Goal: Task Accomplishment & Management: Manage account settings

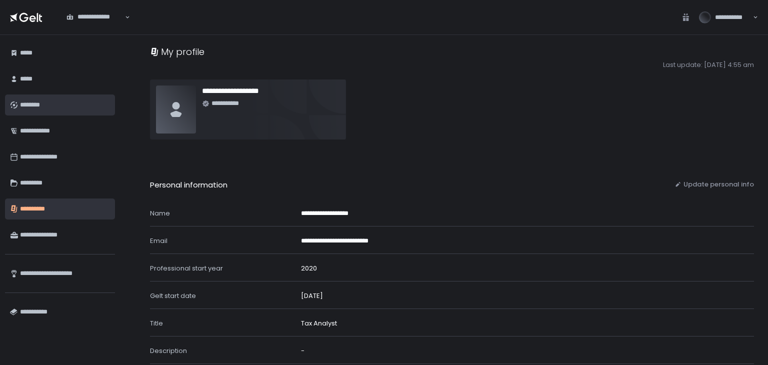
click at [40, 101] on div "********" at bounding box center [65, 104] width 90 height 17
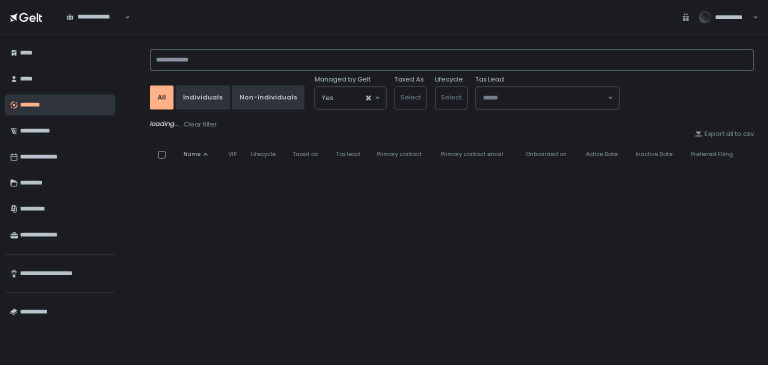
click at [296, 52] on input at bounding box center [452, 60] width 604 height 22
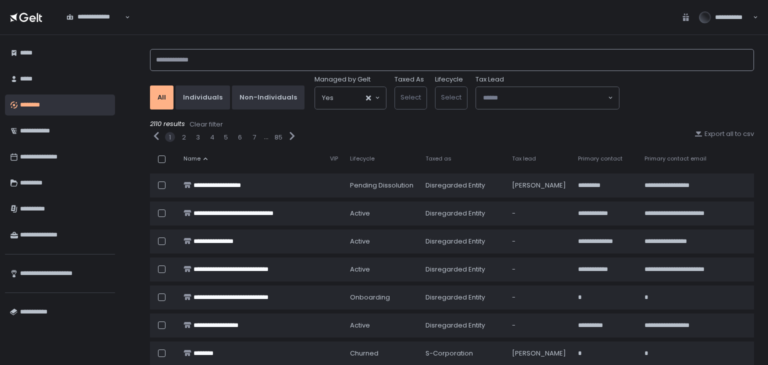
click at [172, 64] on input at bounding box center [452, 60] width 604 height 22
paste input "**********"
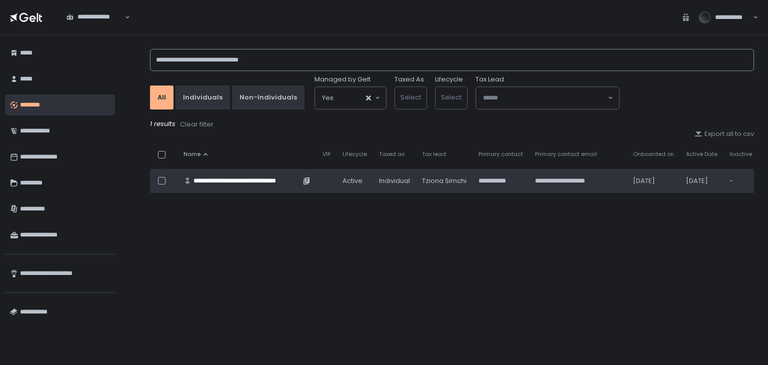
type input "**********"
click at [212, 179] on div "**********" at bounding box center [246, 180] width 107 height 9
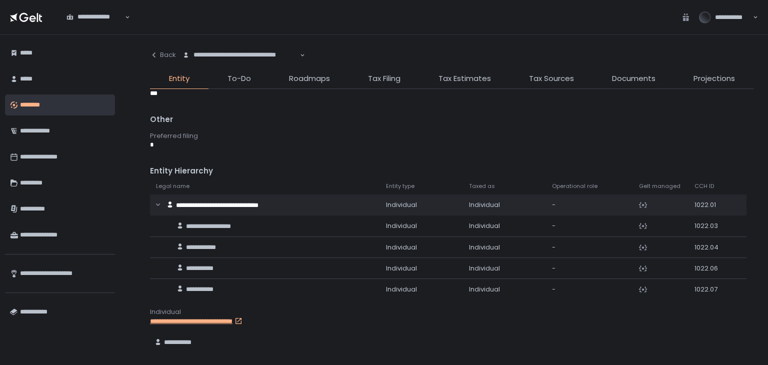
scroll to position [484, 0]
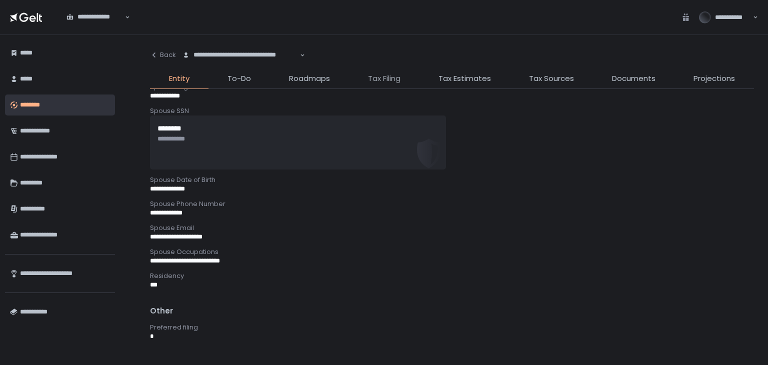
click at [384, 74] on span "Tax Filing" at bounding box center [384, 78] width 32 height 11
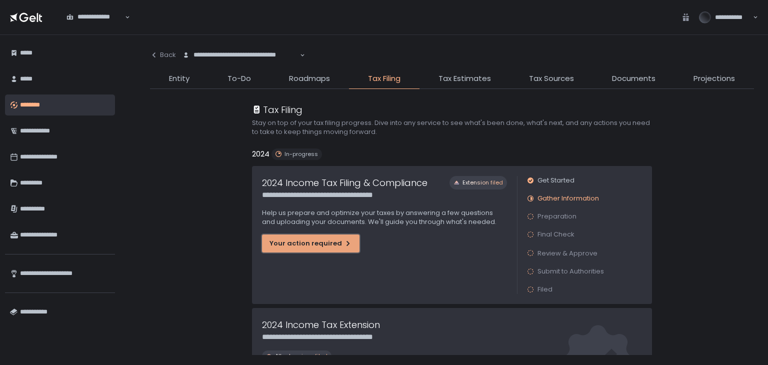
click at [290, 245] on div "Your action required" at bounding box center [310, 243] width 82 height 9
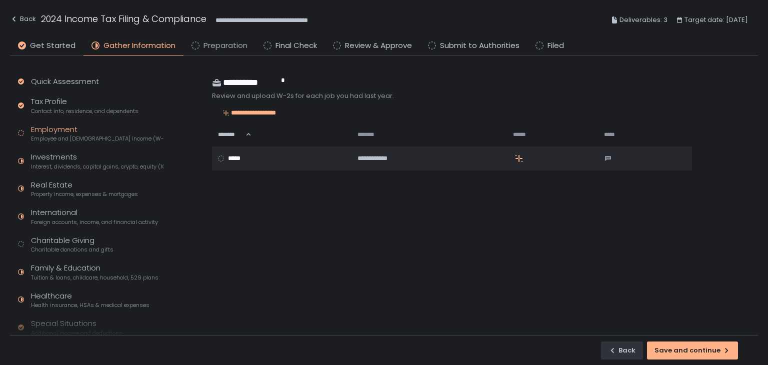
click at [212, 48] on span "Preparation" at bounding box center [225, 45] width 44 height 11
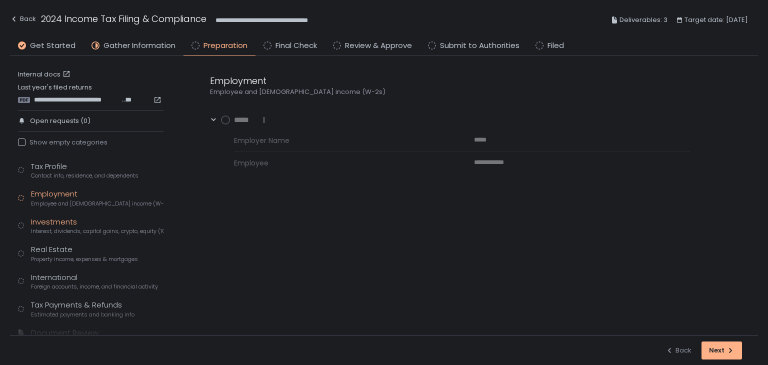
click at [67, 224] on div "Investments Interest, dividends, capital gains, crypto, equity (1099s, K-1s)" at bounding box center [97, 225] width 132 height 19
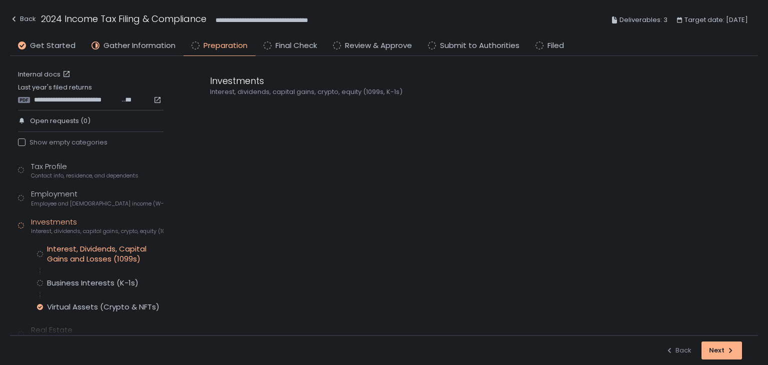
click at [95, 249] on div "Interest, Dividends, Capital Gains and Losses (1099s)" at bounding box center [105, 254] width 116 height 20
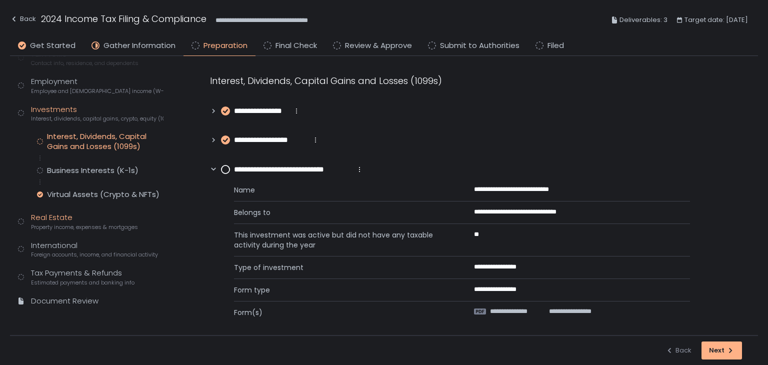
click at [47, 215] on div "Real Estate Property income, expenses & mortgages" at bounding box center [84, 221] width 107 height 19
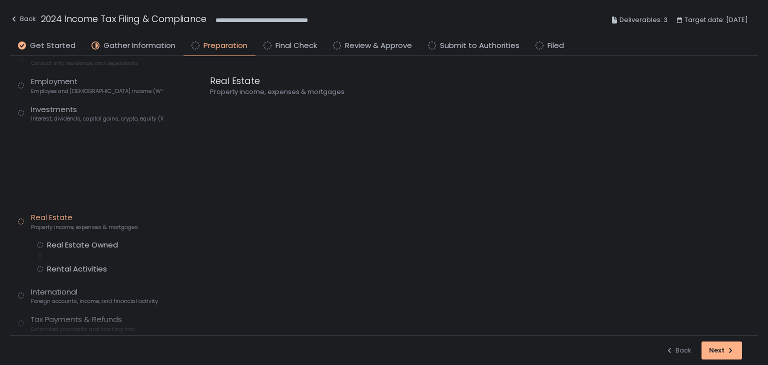
scroll to position [78, 0]
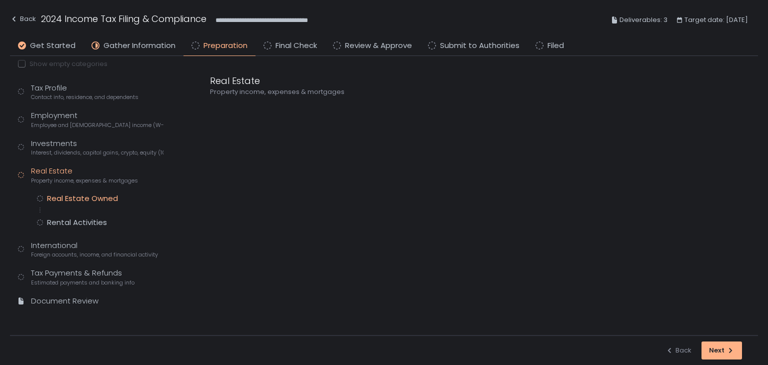
click at [82, 196] on div "Real Estate Owned" at bounding box center [82, 198] width 71 height 10
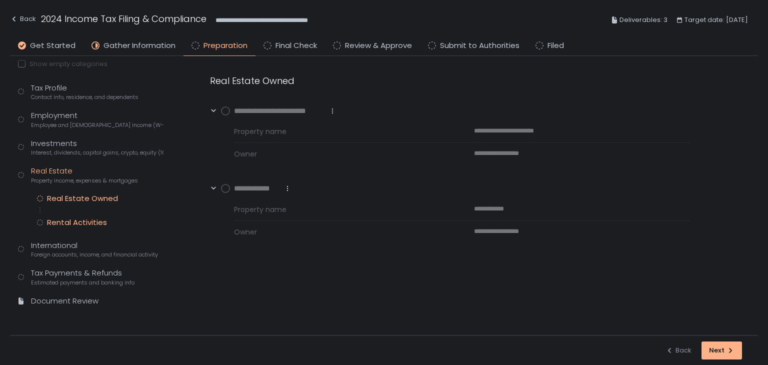
click at [85, 225] on div "Rental Activities" at bounding box center [77, 222] width 60 height 10
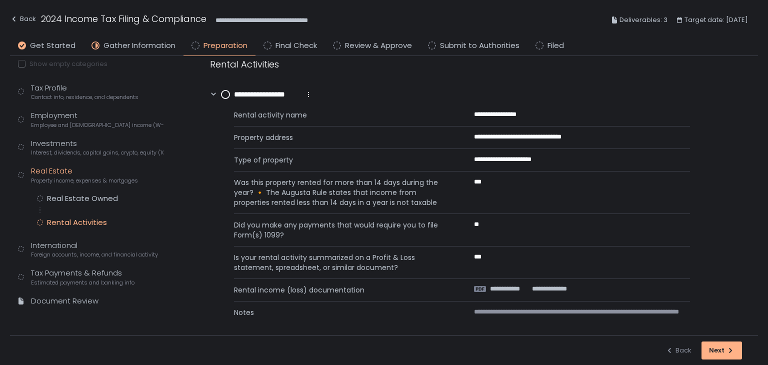
scroll to position [30, 0]
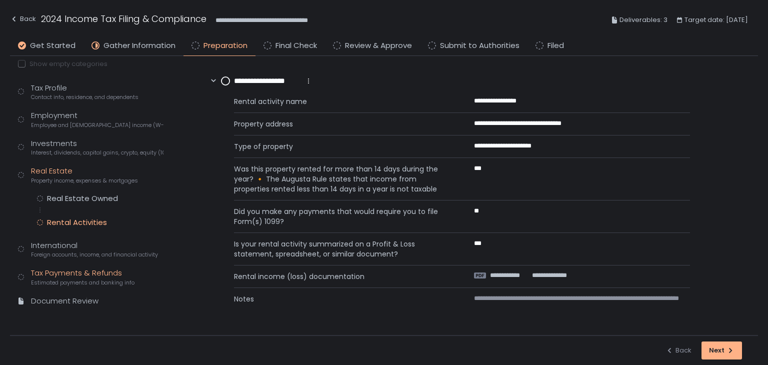
click at [63, 270] on div "Tax Payments & Refunds Estimated payments and banking info" at bounding box center [82, 276] width 103 height 19
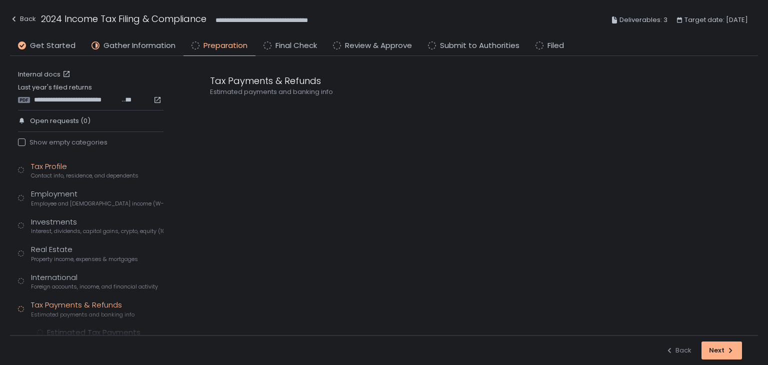
click at [66, 173] on span "Contact info, residence, and dependents" at bounding box center [84, 175] width 107 height 7
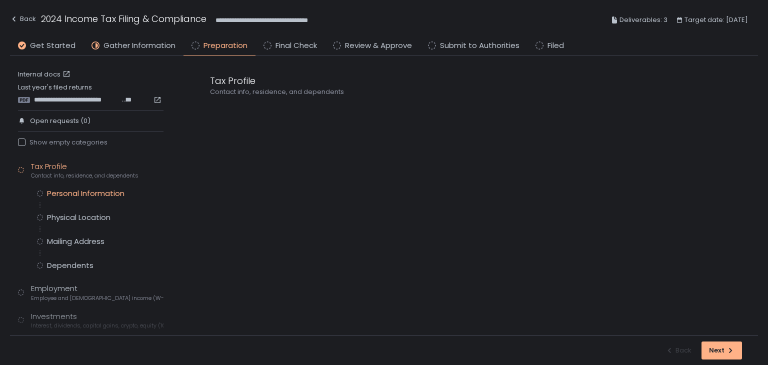
click at [70, 193] on div "Personal Information" at bounding box center [85, 193] width 77 height 10
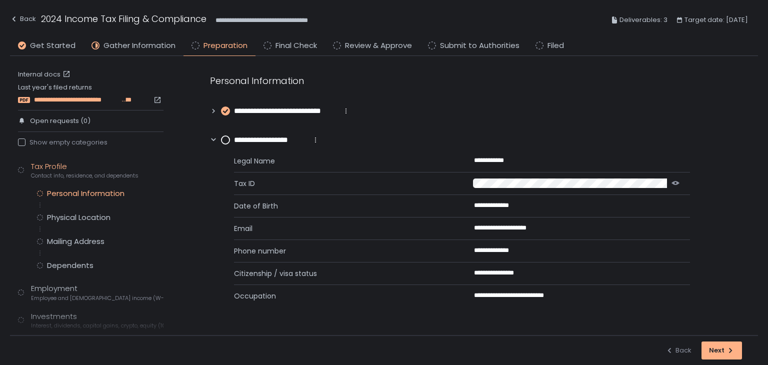
click at [80, 100] on span "**********" at bounding box center [77, 99] width 87 height 9
click at [40, 70] on link "Internal docs" at bounding box center [45, 74] width 54 height 9
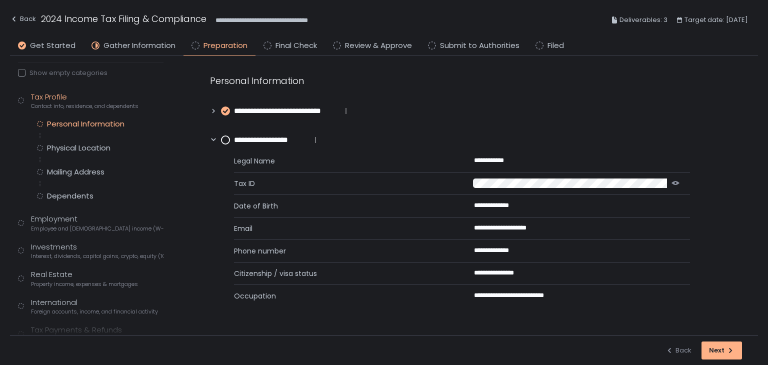
scroll to position [126, 0]
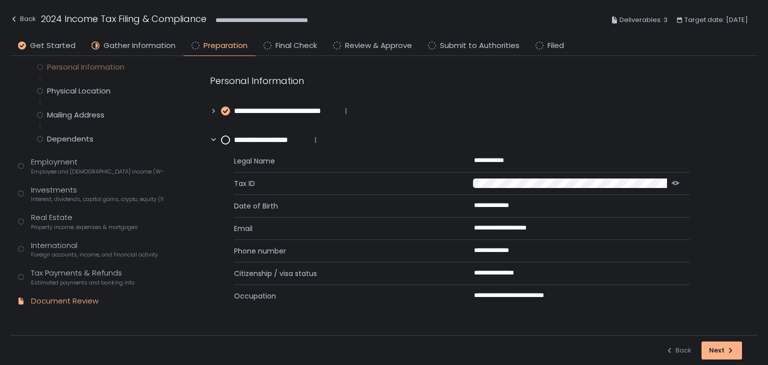
click at [67, 300] on div "Document Review" at bounding box center [64, 300] width 67 height 11
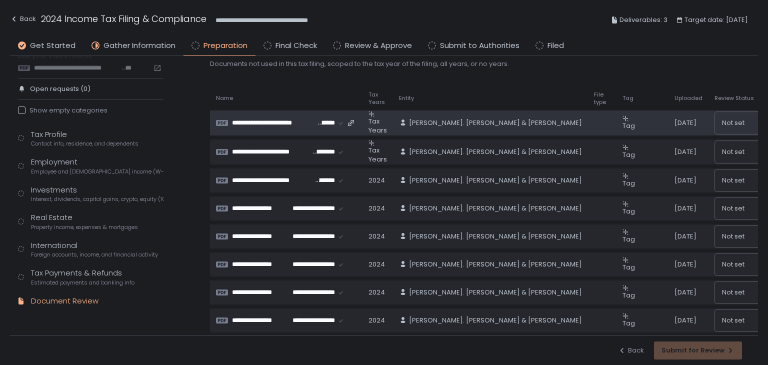
scroll to position [50, 0]
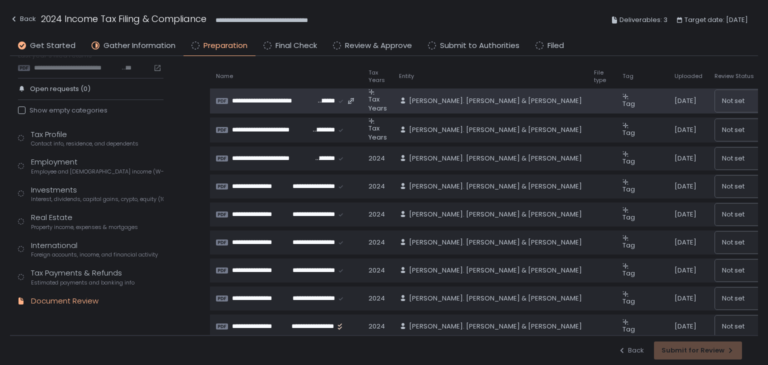
click at [374, 103] on span "Tax Years" at bounding box center [377, 103] width 18 height 18
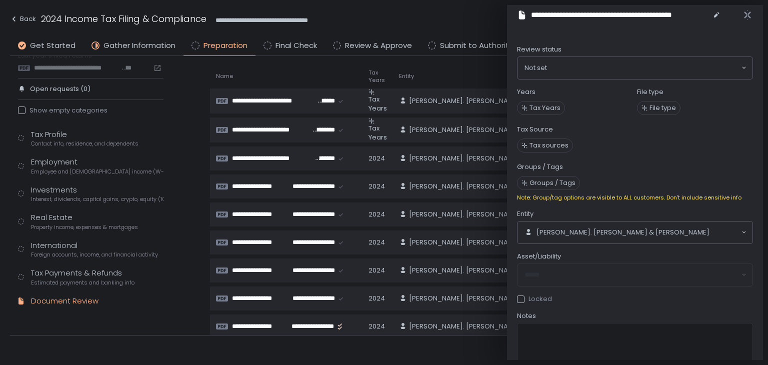
click at [597, 54] on div "Review status" at bounding box center [635, 50] width 236 height 11
click at [596, 64] on input "Search for option" at bounding box center [643, 68] width 193 height 10
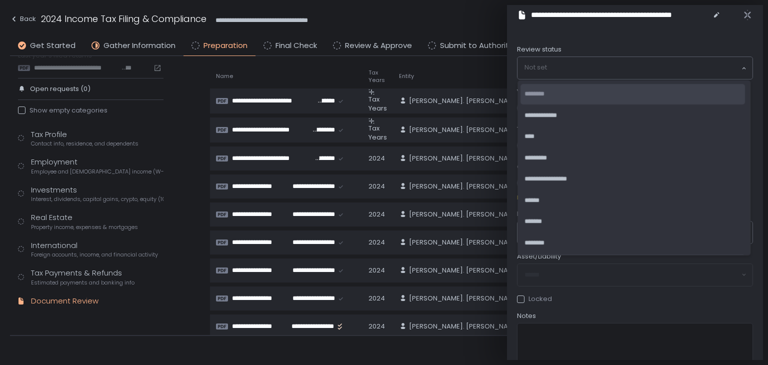
click at [584, 64] on input "Search for option" at bounding box center [632, 68] width 216 height 10
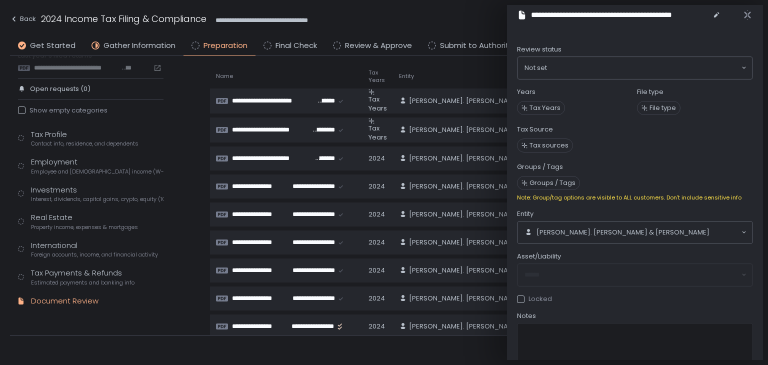
click at [704, 303] on div "Review status Not set Loading... Years Tax Years File type File type Tax Source…" at bounding box center [635, 351] width 236 height 613
click at [545, 108] on span "Tax Years" at bounding box center [544, 107] width 31 height 9
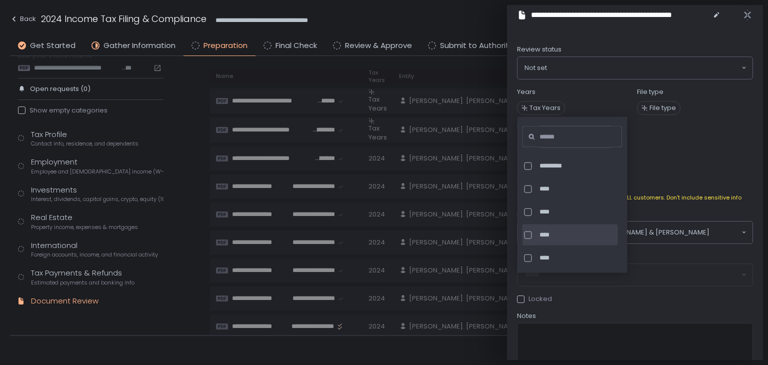
click at [528, 236] on div at bounding box center [527, 234] width 7 height 7
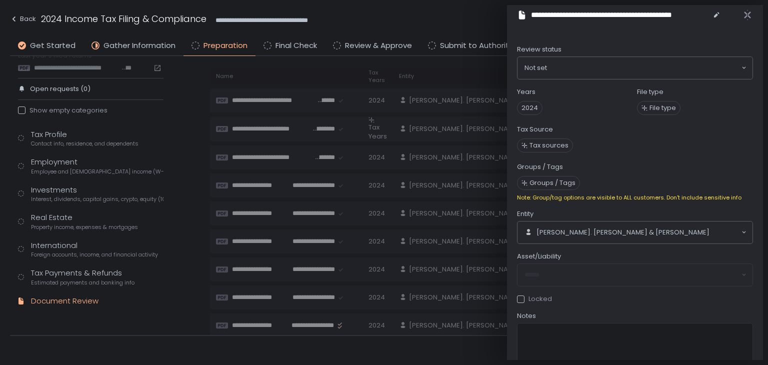
click at [715, 155] on div "Review status Not set Loading... Years 2024 File type File type Tax Source Tax …" at bounding box center [635, 351] width 236 height 613
click at [649, 106] on span "File type" at bounding box center [662, 107] width 26 height 9
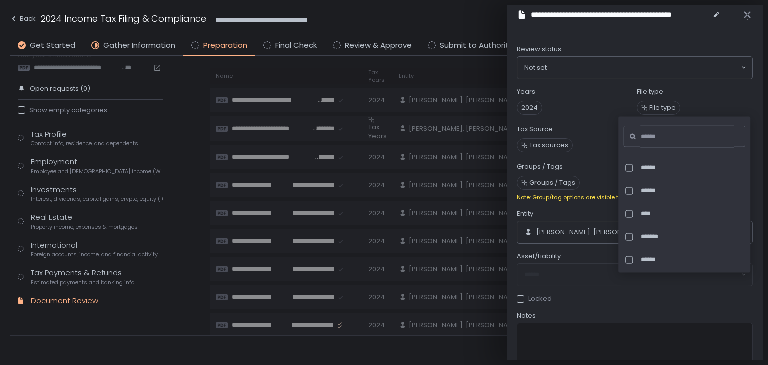
scroll to position [150, 0]
click at [582, 146] on span "Tax sources" at bounding box center [635, 145] width 236 height 18
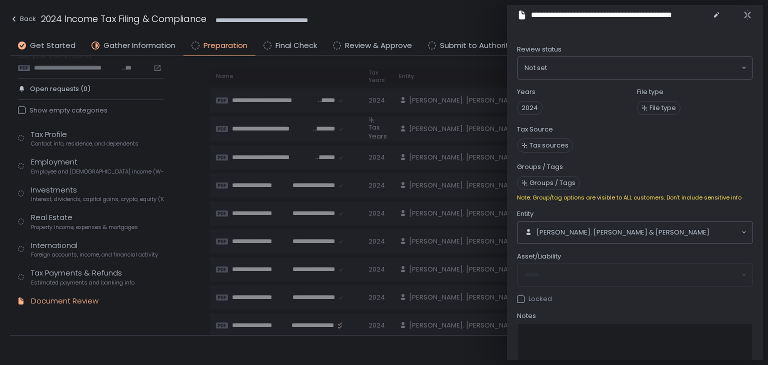
click at [560, 146] on span "Tax sources" at bounding box center [548, 145] width 39 height 9
click at [660, 163] on div "Groups / Tags" at bounding box center [635, 166] width 236 height 9
click at [556, 178] on span "Groups / Tags" at bounding box center [552, 182] width 46 height 9
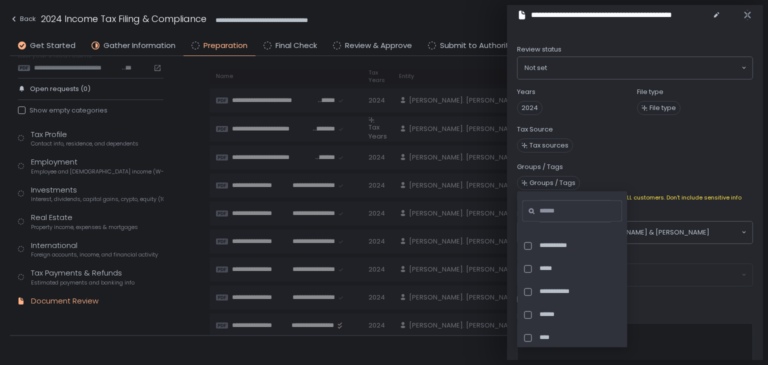
scroll to position [115, 0]
click at [632, 146] on span "Tax sources" at bounding box center [635, 145] width 236 height 18
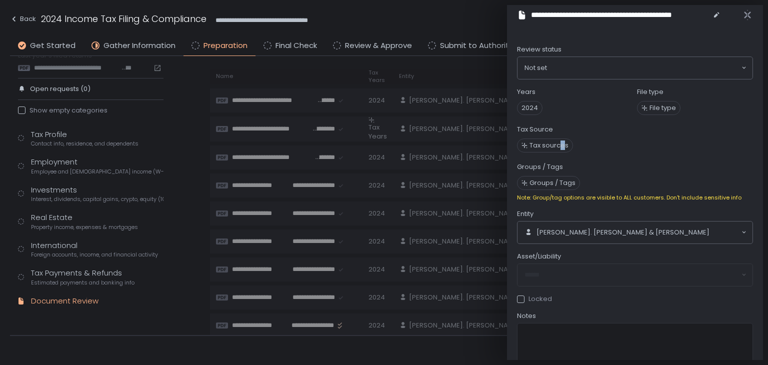
click at [560, 147] on span "Tax sources" at bounding box center [548, 145] width 39 height 9
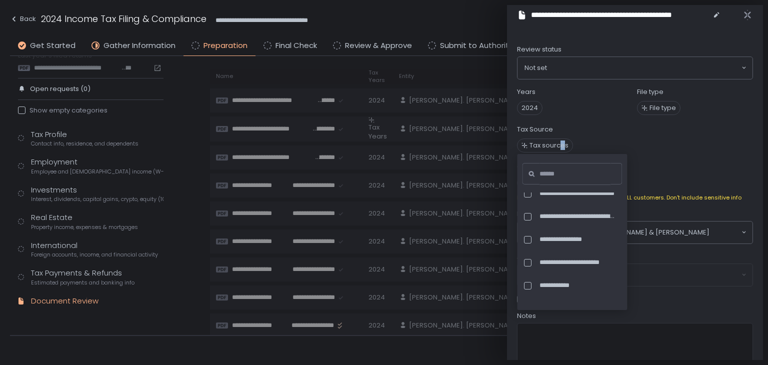
scroll to position [50, 0]
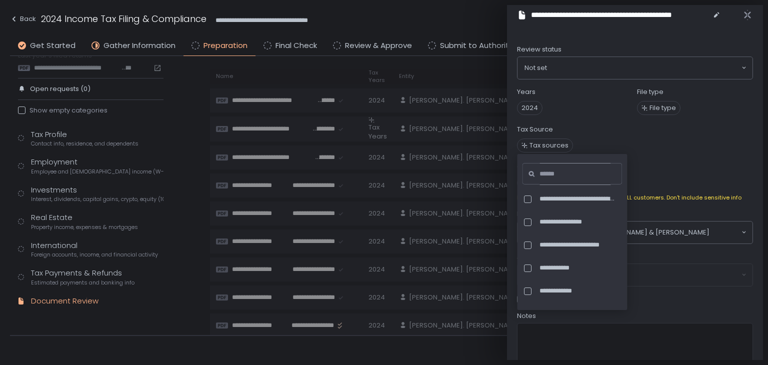
click at [555, 169] on input at bounding box center [574, 174] width 71 height 22
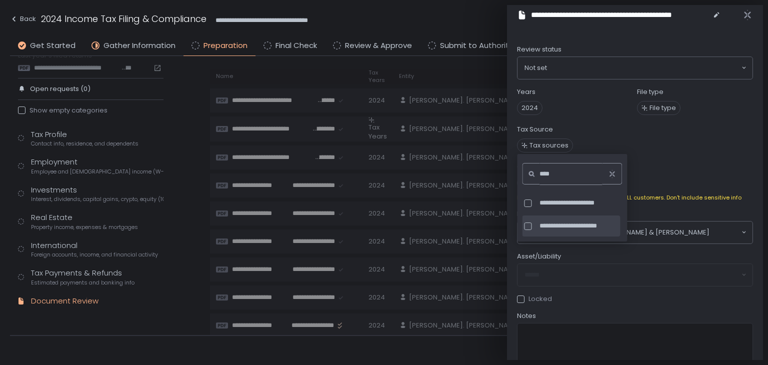
type input "****"
click at [527, 226] on div at bounding box center [527, 225] width 7 height 7
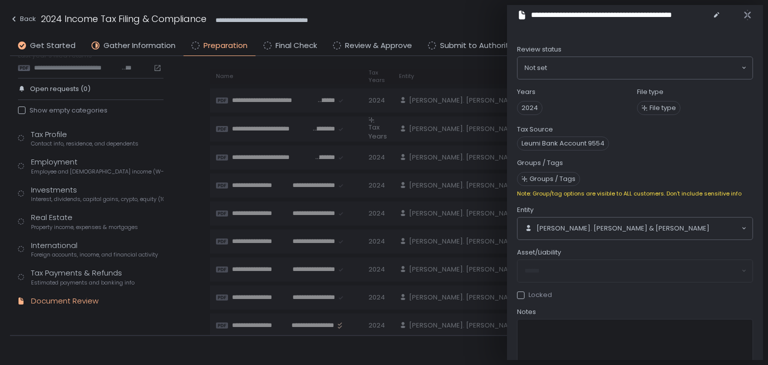
click at [729, 146] on span "Leumi Bank Account 9554" at bounding box center [635, 143] width 236 height 14
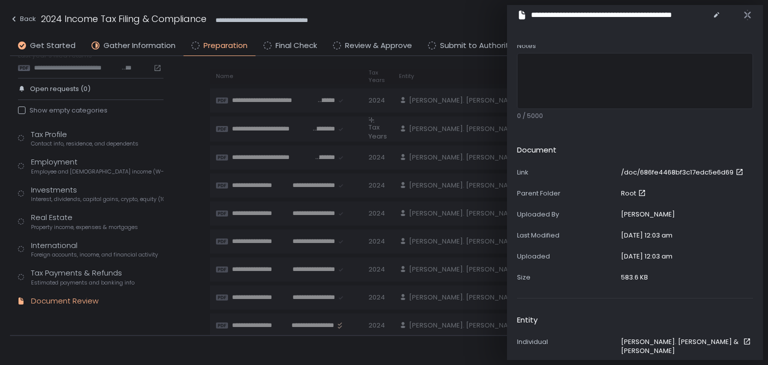
scroll to position [282, 0]
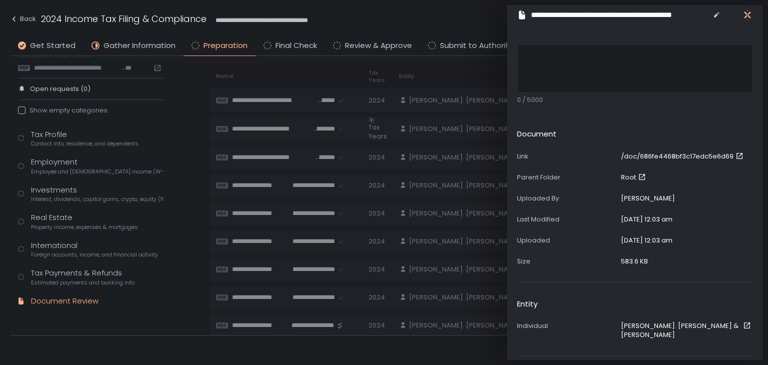
click at [745, 10] on icon "button" at bounding box center [747, 15] width 10 height 10
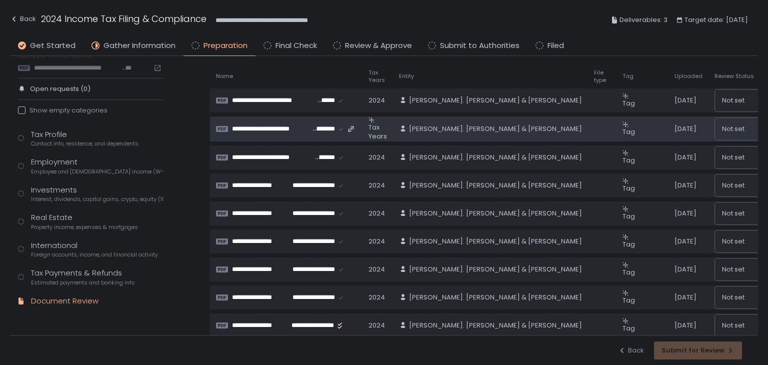
click at [622, 131] on span "Tag" at bounding box center [628, 131] width 12 height 9
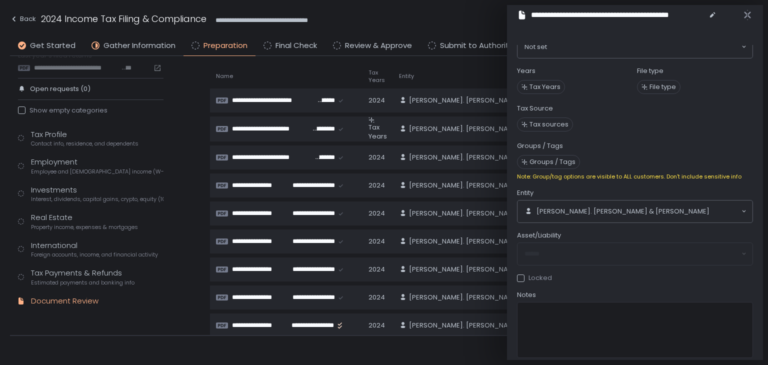
scroll to position [0, 0]
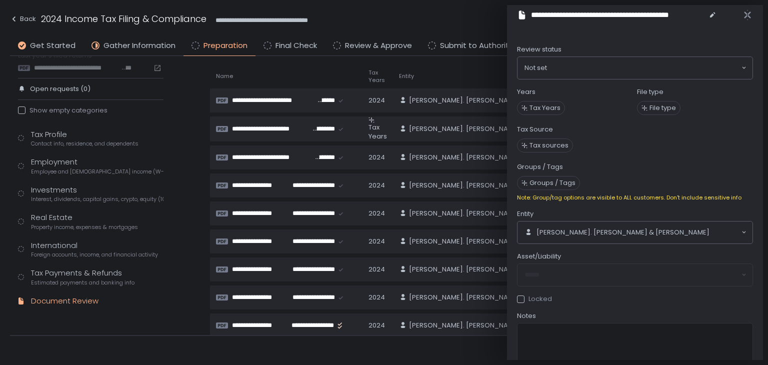
click at [546, 104] on span "Tax Years" at bounding box center [544, 107] width 31 height 9
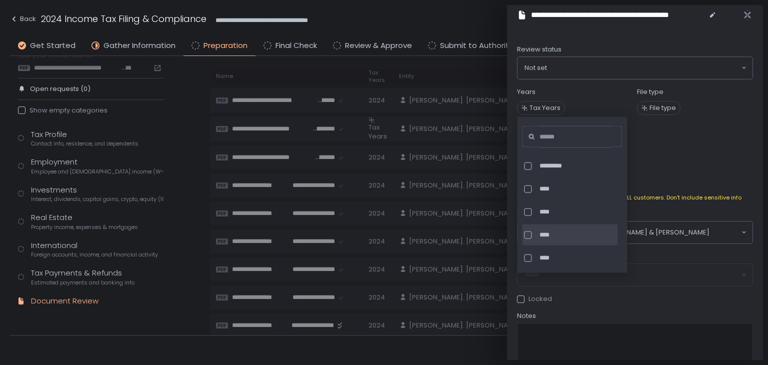
click at [528, 293] on div "****" at bounding box center [569, 303] width 95 height 21
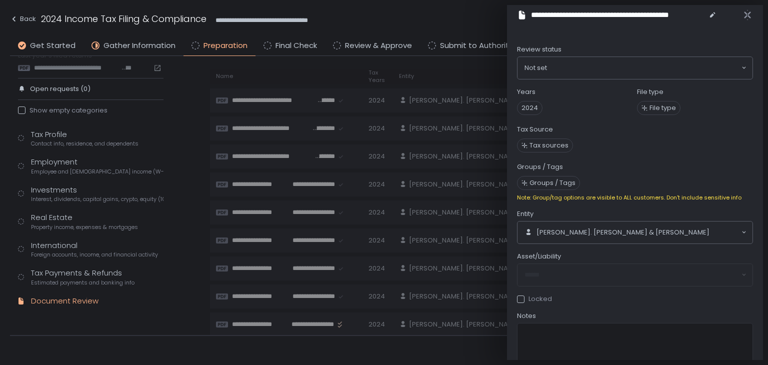
click at [674, 154] on div "Review status Not set Loading... Years 2024 File type File type Tax Source Tax …" at bounding box center [635, 351] width 236 height 613
click at [540, 147] on span "Tax sources" at bounding box center [548, 145] width 39 height 9
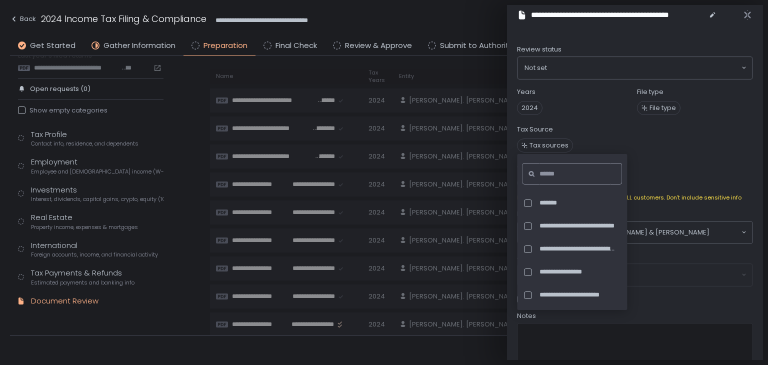
click at [552, 173] on input at bounding box center [574, 174] width 71 height 22
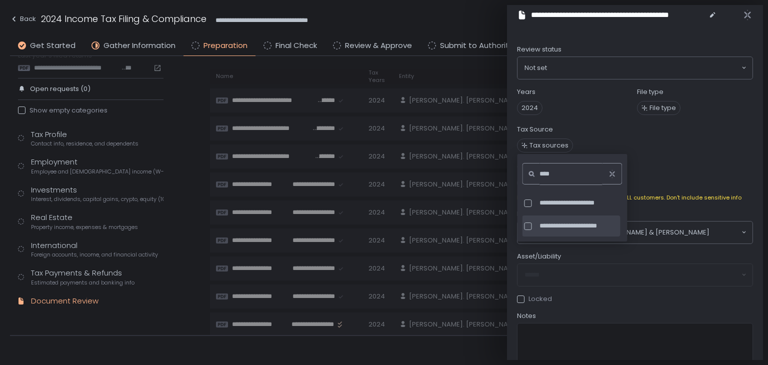
type input "****"
click at [550, 222] on span "**********" at bounding box center [578, 225] width 78 height 9
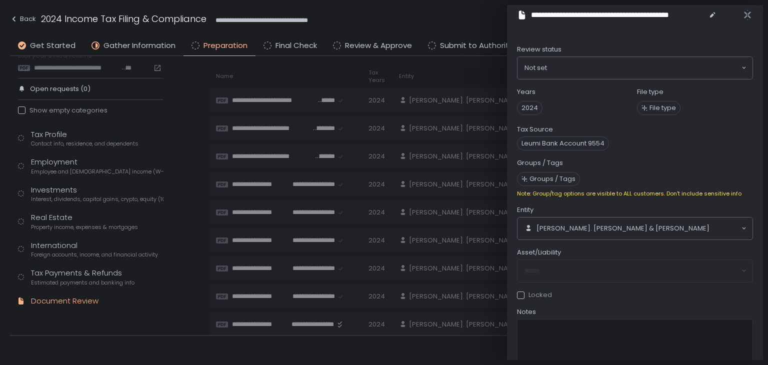
click at [661, 153] on div "Review status Not set Loading... Years 2024 File type File type Tax Source Leum…" at bounding box center [635, 349] width 236 height 609
click at [744, 14] on icon "button" at bounding box center [747, 15] width 10 height 10
